Goal: Information Seeking & Learning: Learn about a topic

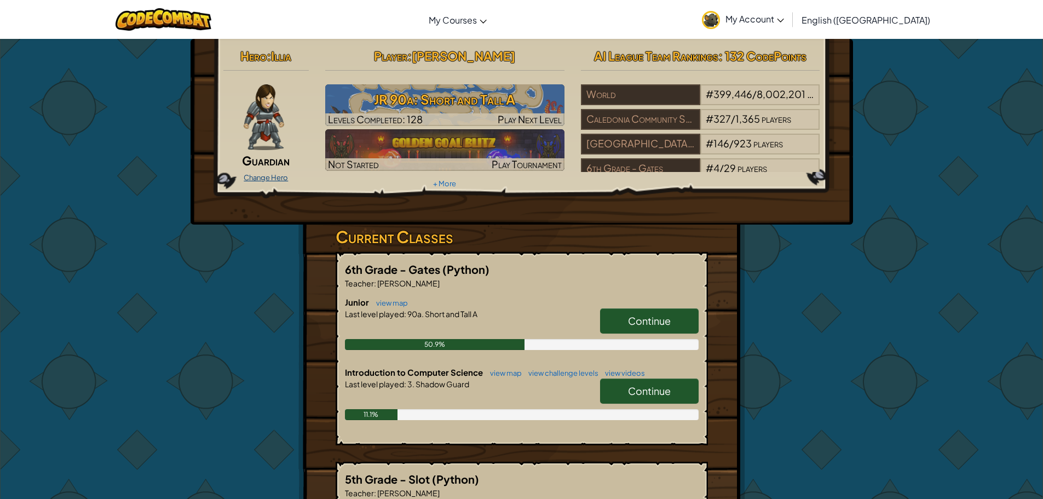
click at [259, 175] on link "Change Hero" at bounding box center [266, 177] width 44 height 9
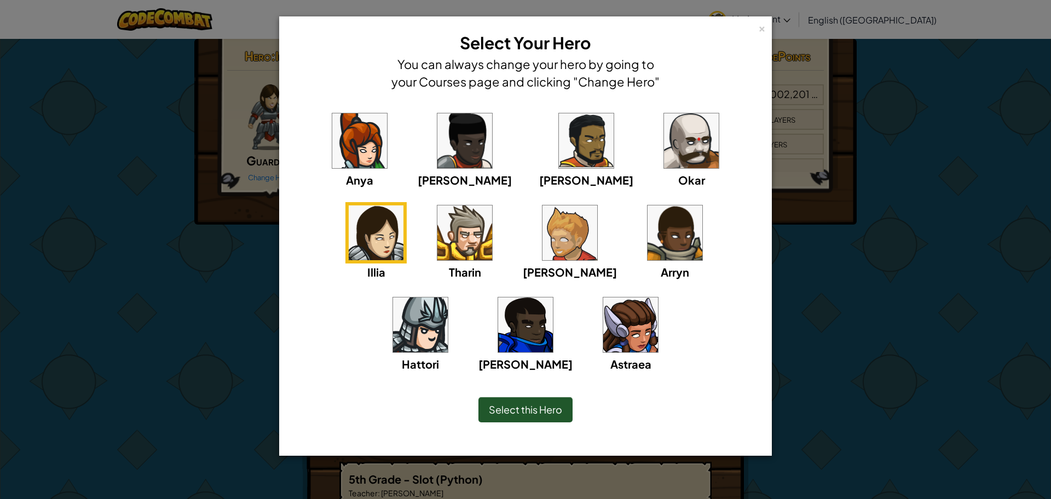
click at [532, 416] on div "Select this Hero" at bounding box center [525, 409] width 94 height 25
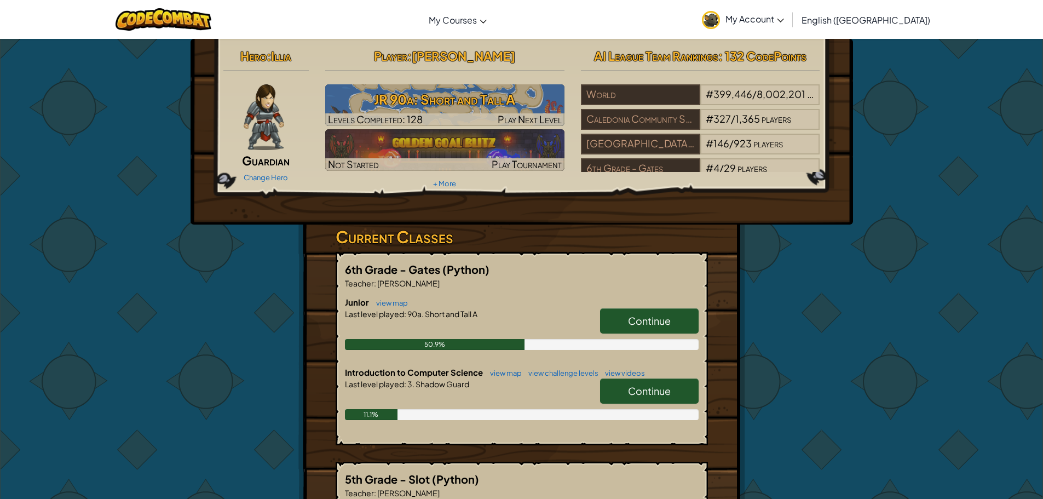
click at [269, 168] on div "Change Hero" at bounding box center [266, 177] width 86 height 18
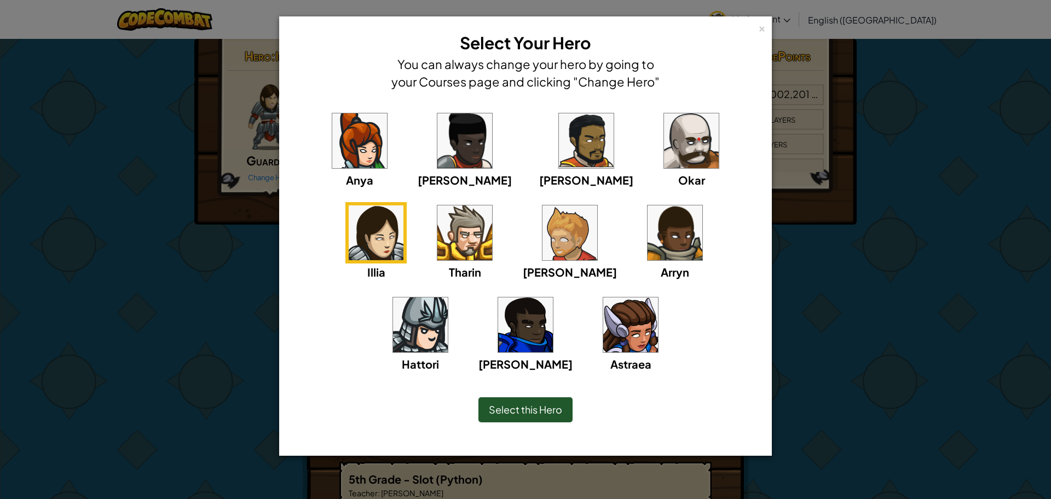
drag, startPoint x: 762, startPoint y: 28, endPoint x: 746, endPoint y: 41, distance: 20.7
click at [757, 31] on div "× Select Your Hero You can always change your hero by going to your Courses pag…" at bounding box center [525, 60] width 481 height 77
click at [759, 26] on div "×" at bounding box center [762, 26] width 8 height 11
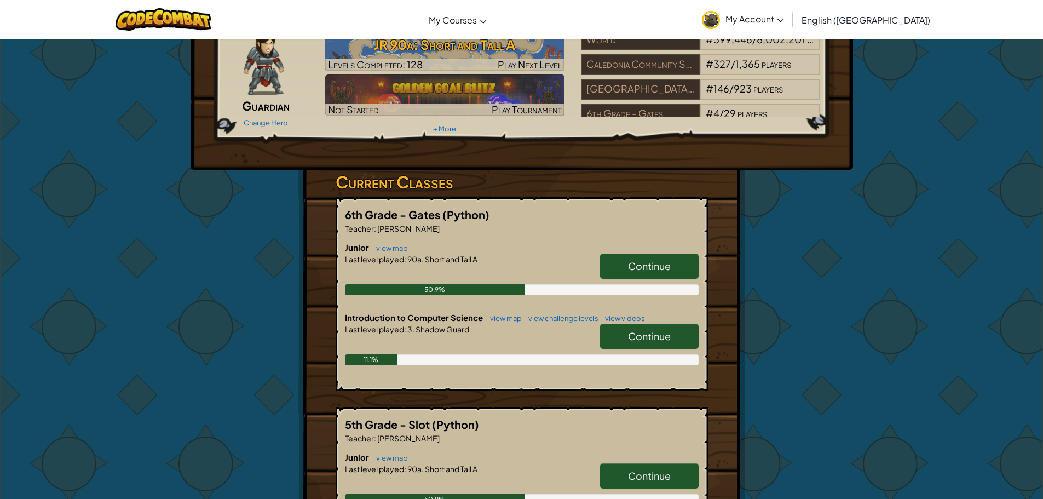
scroll to position [109, 0]
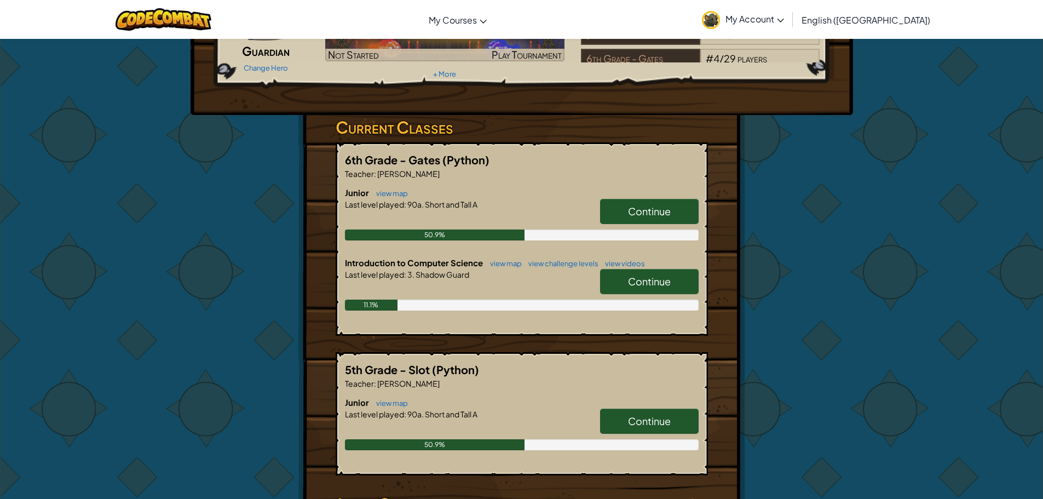
click at [608, 274] on link "Continue" at bounding box center [649, 281] width 99 height 25
